Goal: Task Accomplishment & Management: Use online tool/utility

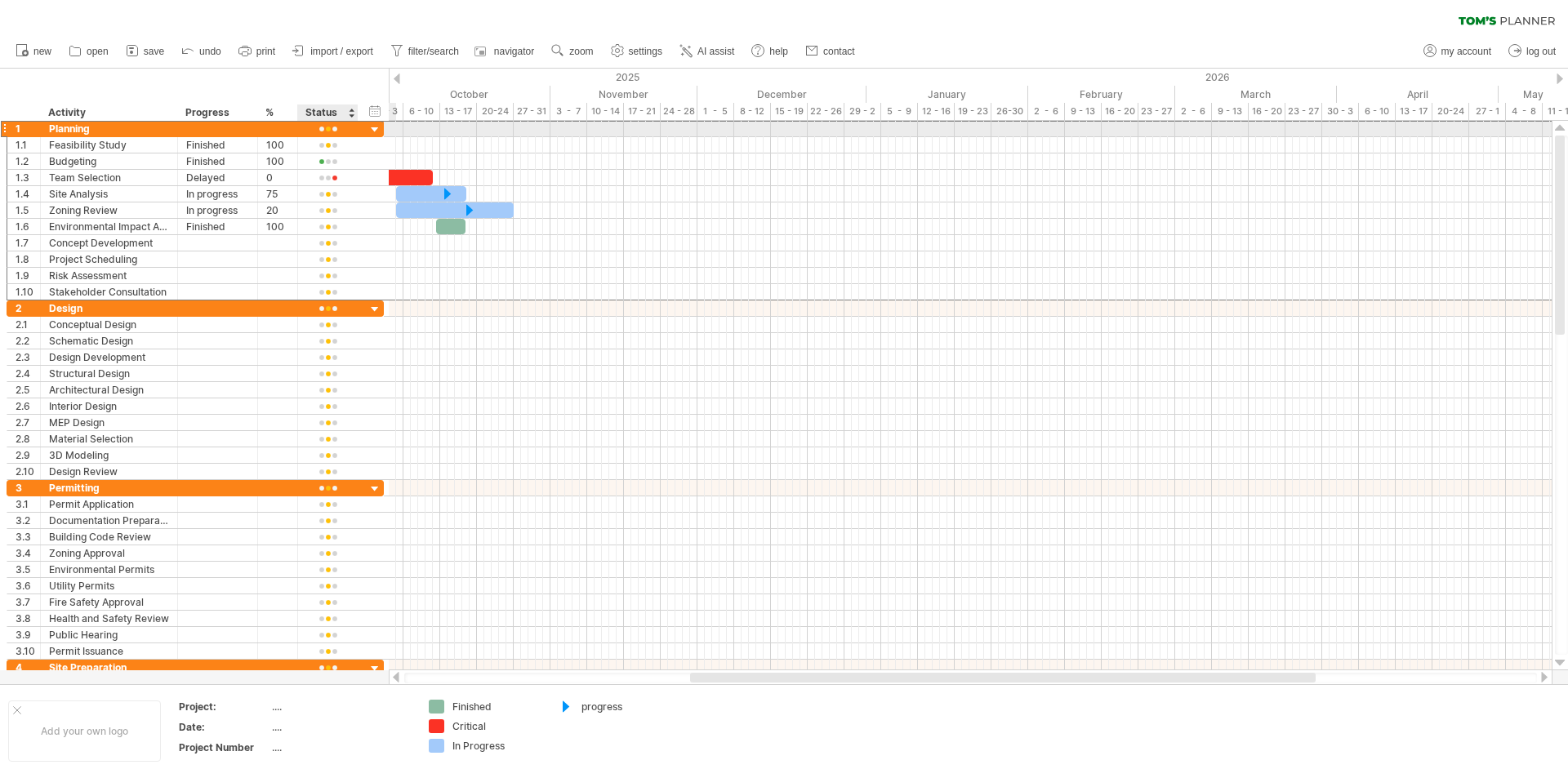
click at [333, 132] on div at bounding box center [328, 129] width 43 height 13
click at [328, 106] on div "Status" at bounding box center [327, 113] width 43 height 17
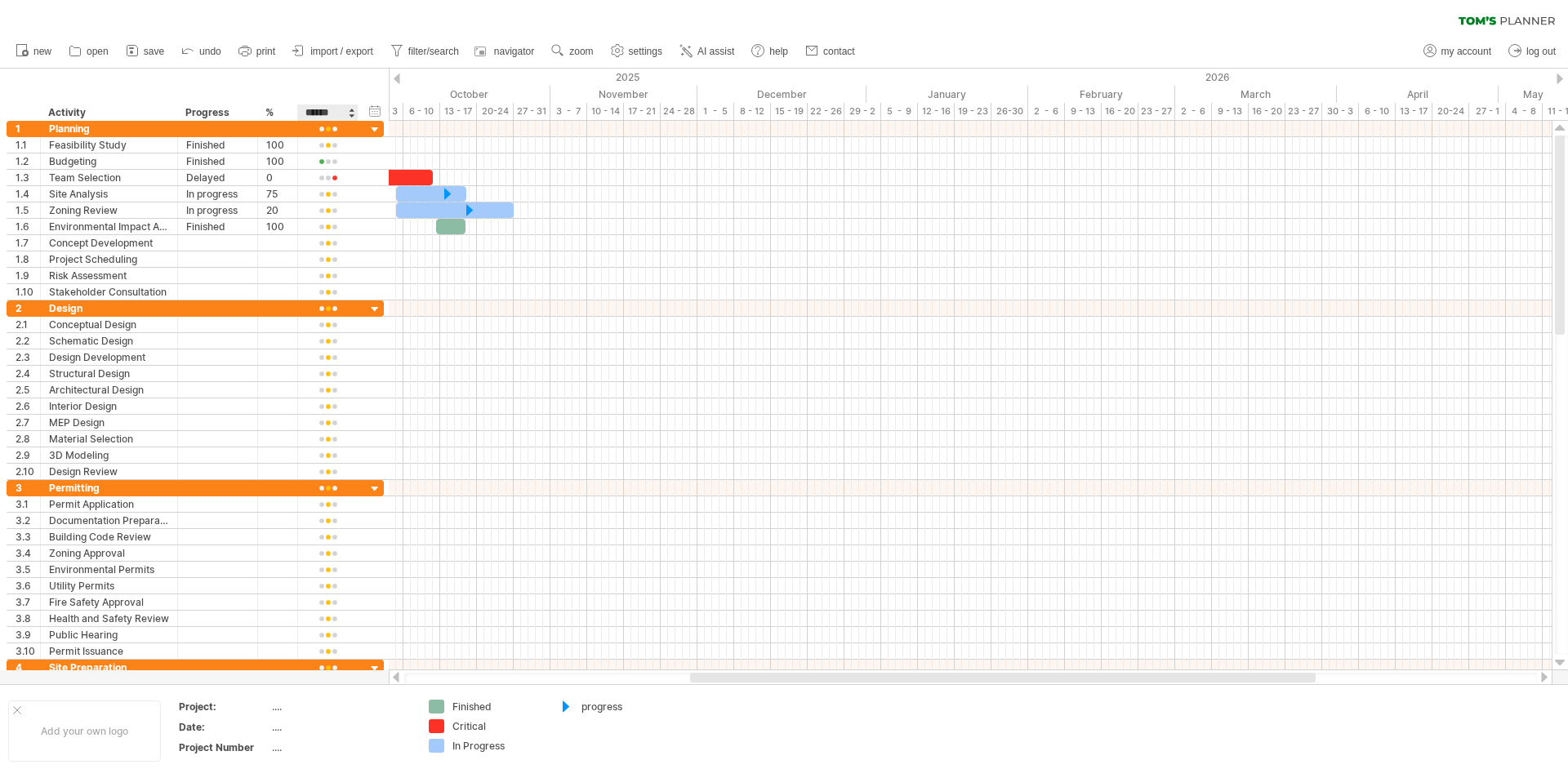
click at [332, 110] on input "******" at bounding box center [327, 113] width 43 height 17
click at [350, 56] on span "import / export" at bounding box center [341, 52] width 63 height 12
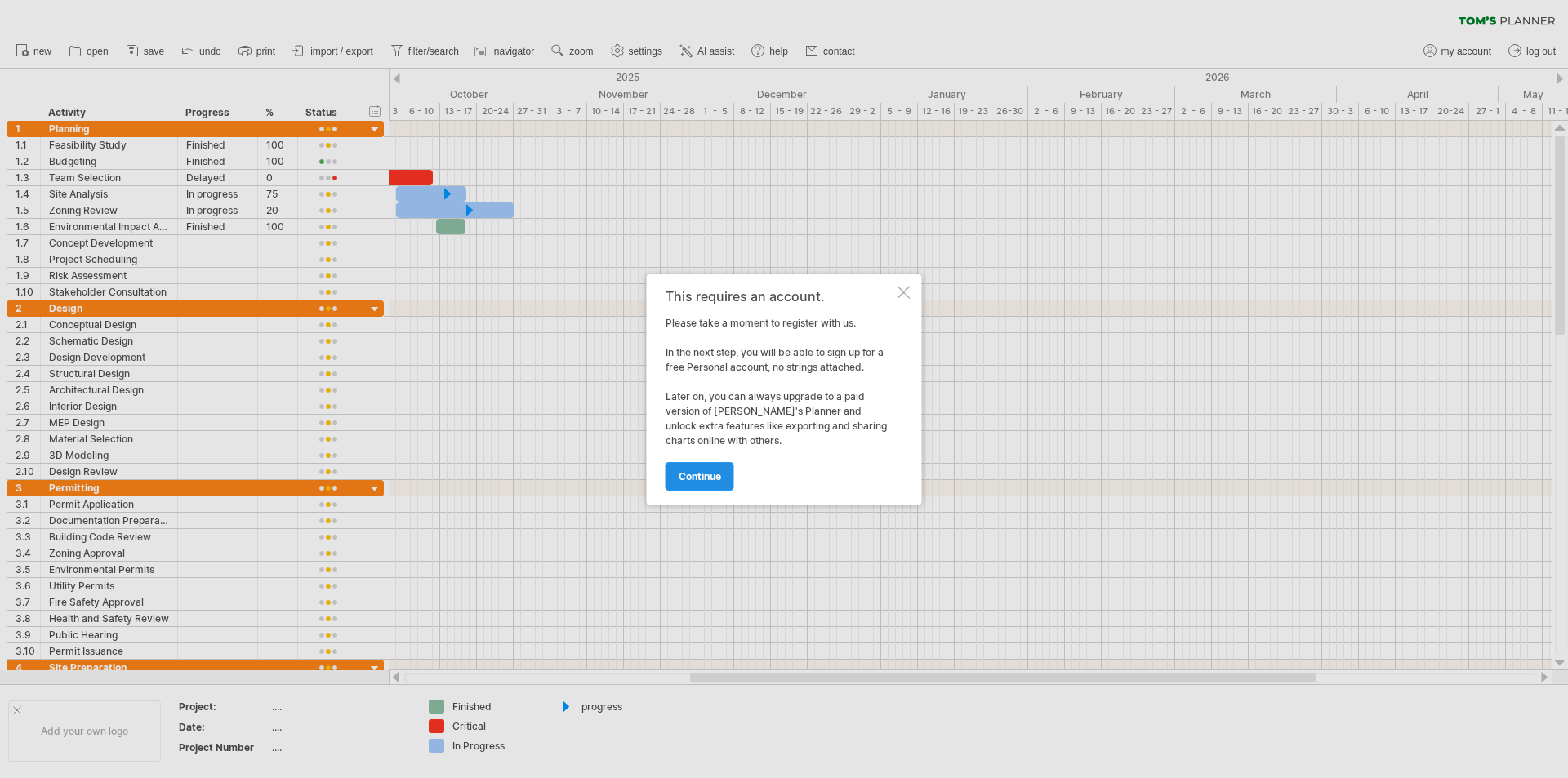
click at [694, 470] on span "continue" at bounding box center [699, 476] width 43 height 13
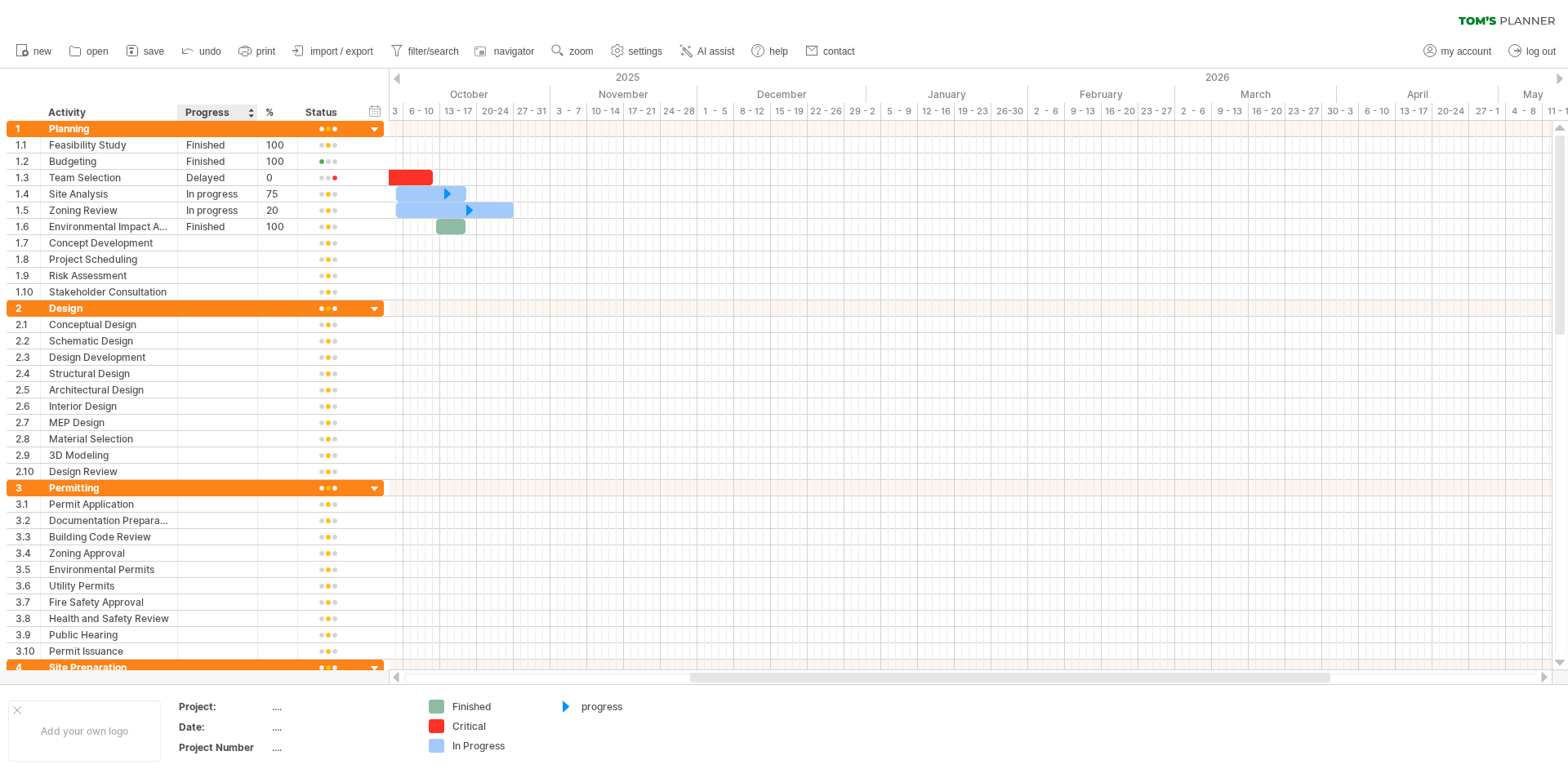
click at [206, 113] on div "Progress" at bounding box center [216, 113] width 63 height 17
click at [248, 115] on div at bounding box center [251, 113] width 7 height 17
click at [212, 112] on div "Progress" at bounding box center [216, 113] width 63 height 17
click at [271, 113] on div "%" at bounding box center [276, 113] width 23 height 17
click at [314, 113] on div "Status" at bounding box center [327, 113] width 43 height 17
